Goal: Task Accomplishment & Management: Use online tool/utility

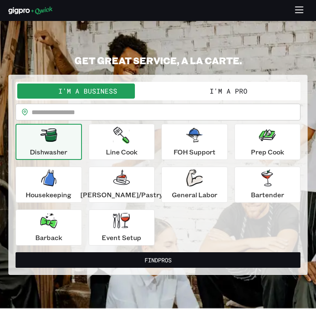
click at [219, 94] on button "I'm a Pro" at bounding box center [228, 91] width 141 height 15
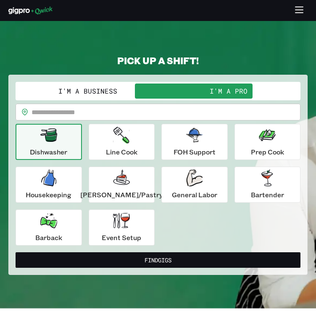
click at [134, 113] on input "text" at bounding box center [165, 112] width 269 height 17
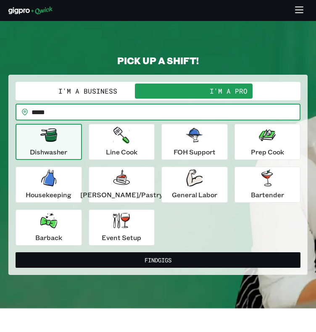
type input "*****"
click at [16, 252] on button "Find Gigs" at bounding box center [158, 260] width 285 height 16
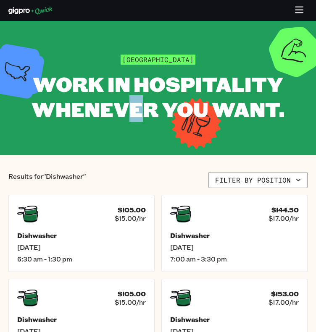
drag, startPoint x: 134, startPoint y: 113, endPoint x: 149, endPoint y: 98, distance: 20.2
click at [149, 98] on span "WORK IN HOSPITALITY WHENEVER YOU WANT." at bounding box center [157, 96] width 253 height 52
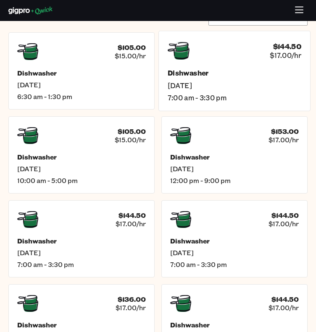
scroll to position [162, 0]
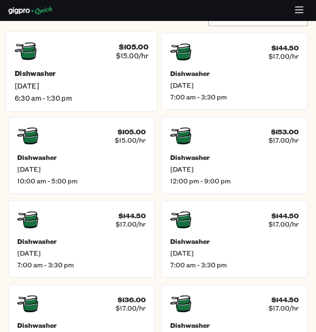
click at [86, 62] on div "$105.00 $15.00/hr Dishwasher [DATE] 6:30 am - 1:30 pm" at bounding box center [81, 71] width 152 height 80
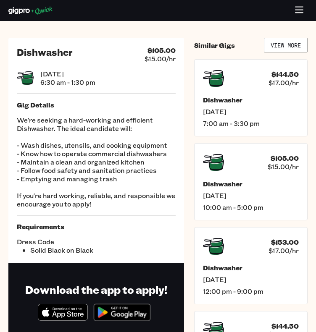
click at [137, 50] on div "Dishwasher $105.00 $15.00/hr" at bounding box center [96, 54] width 159 height 17
click at [304, 8] on icon "button" at bounding box center [299, 11] width 10 height 10
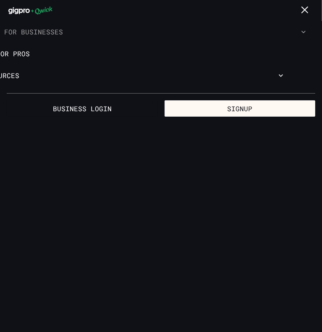
click at [297, 3] on button "button" at bounding box center [305, 11] width 16 height 16
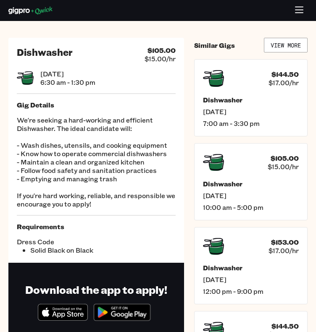
click at [297, 8] on icon "button" at bounding box center [299, 11] width 10 height 10
